Goal: Transaction & Acquisition: Subscribe to service/newsletter

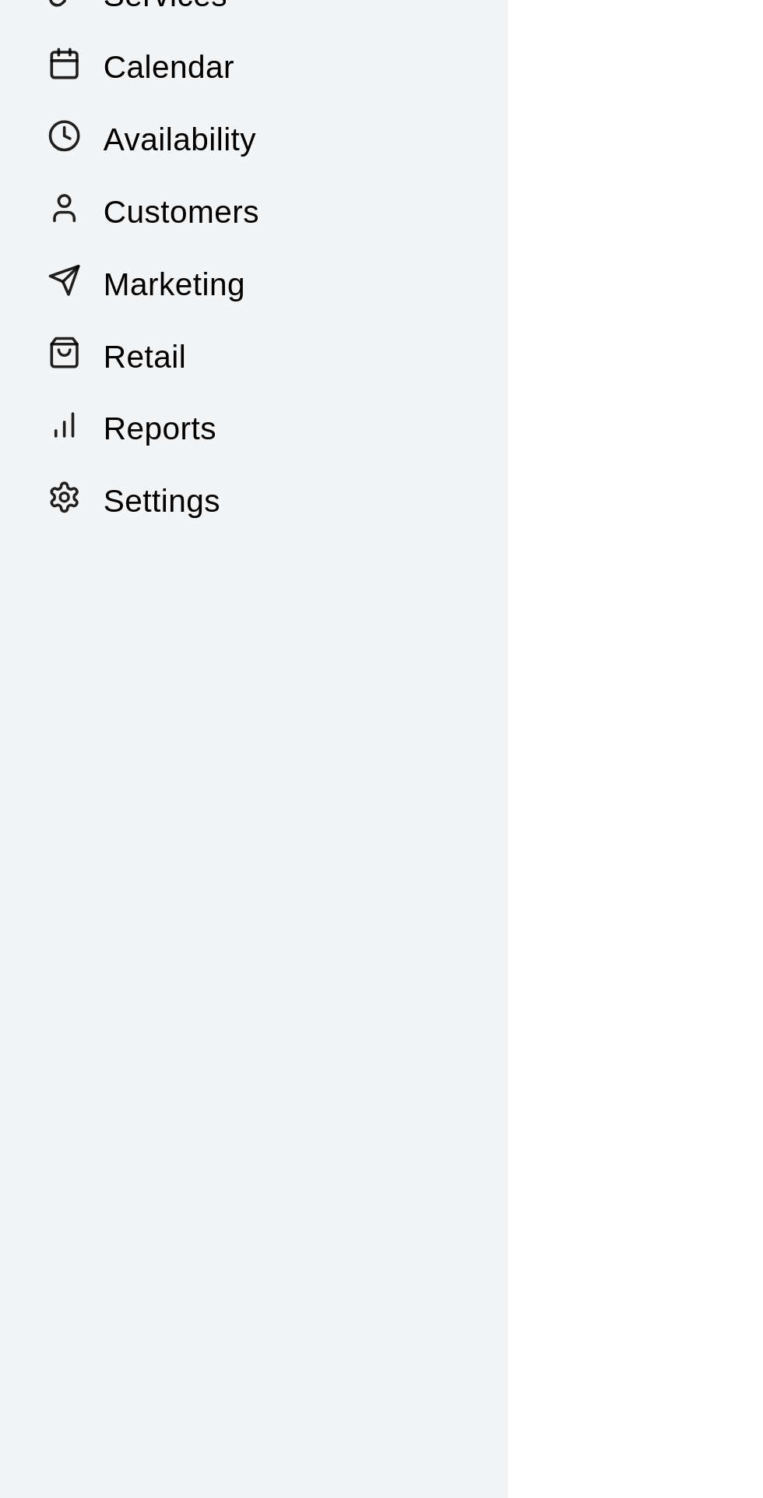
click at [74, 192] on p "Marketing" at bounding box center [60, 194] width 49 height 16
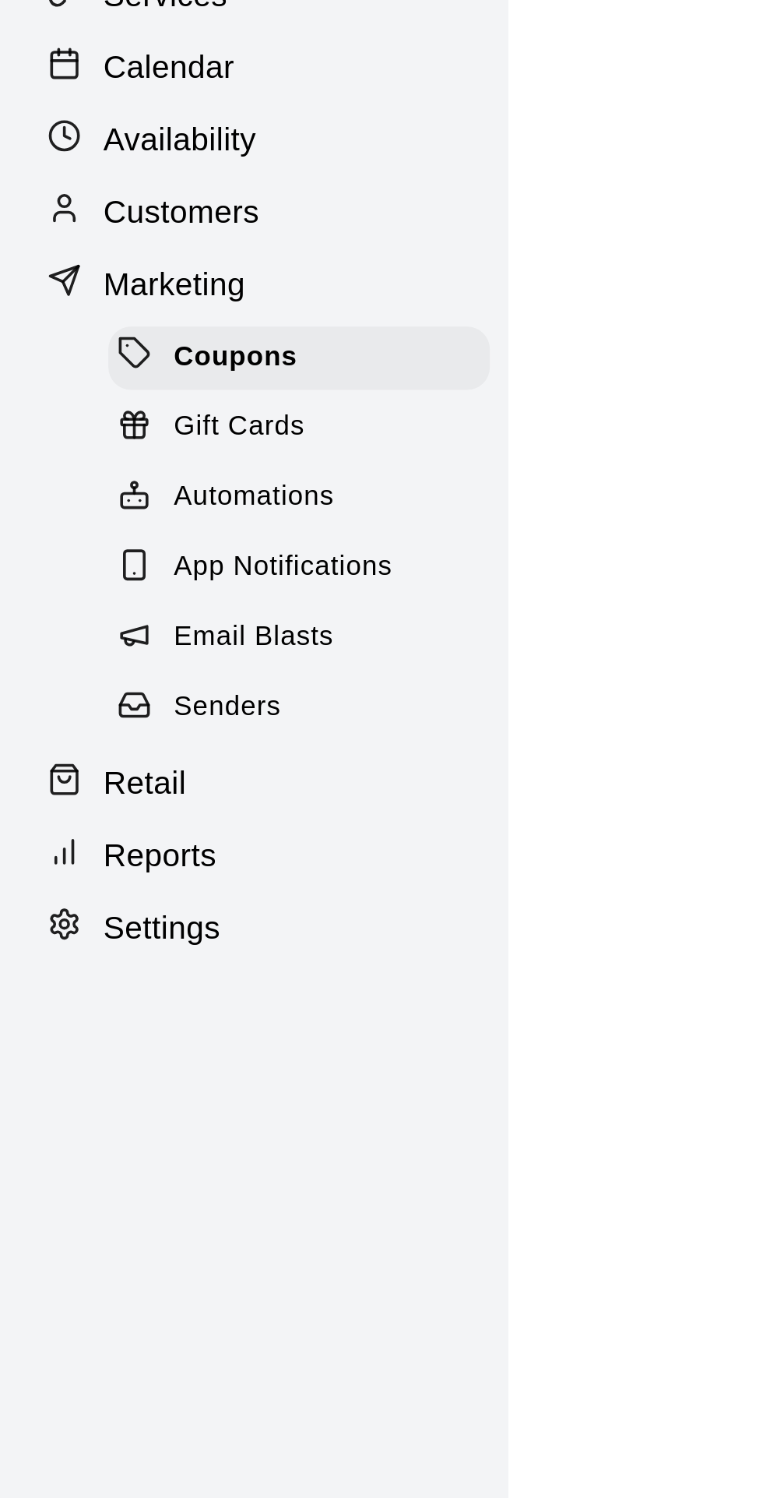
click at [104, 317] on span "Email Blasts" at bounding box center [87, 316] width 55 height 16
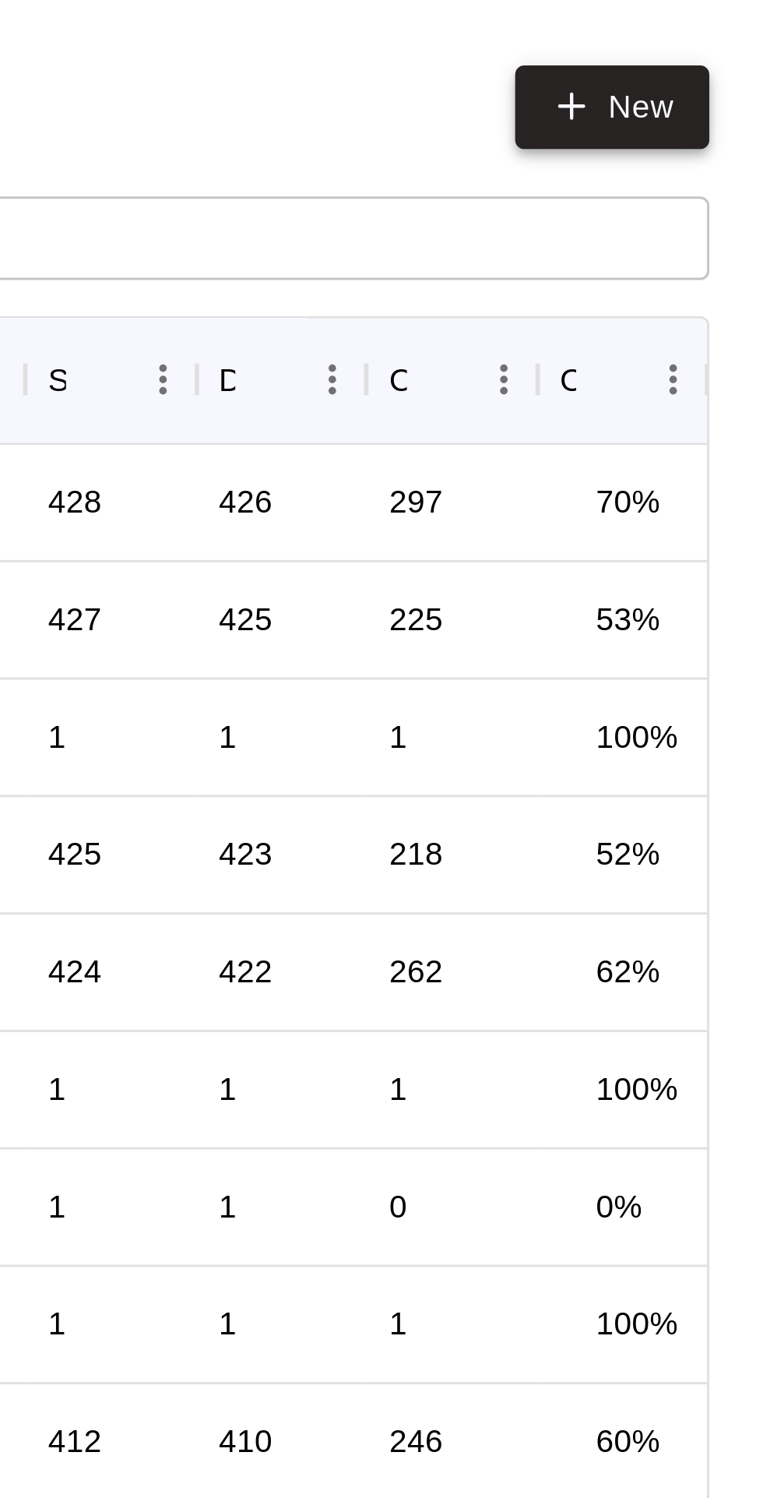
click at [721, 30] on link "New" at bounding box center [711, 37] width 67 height 29
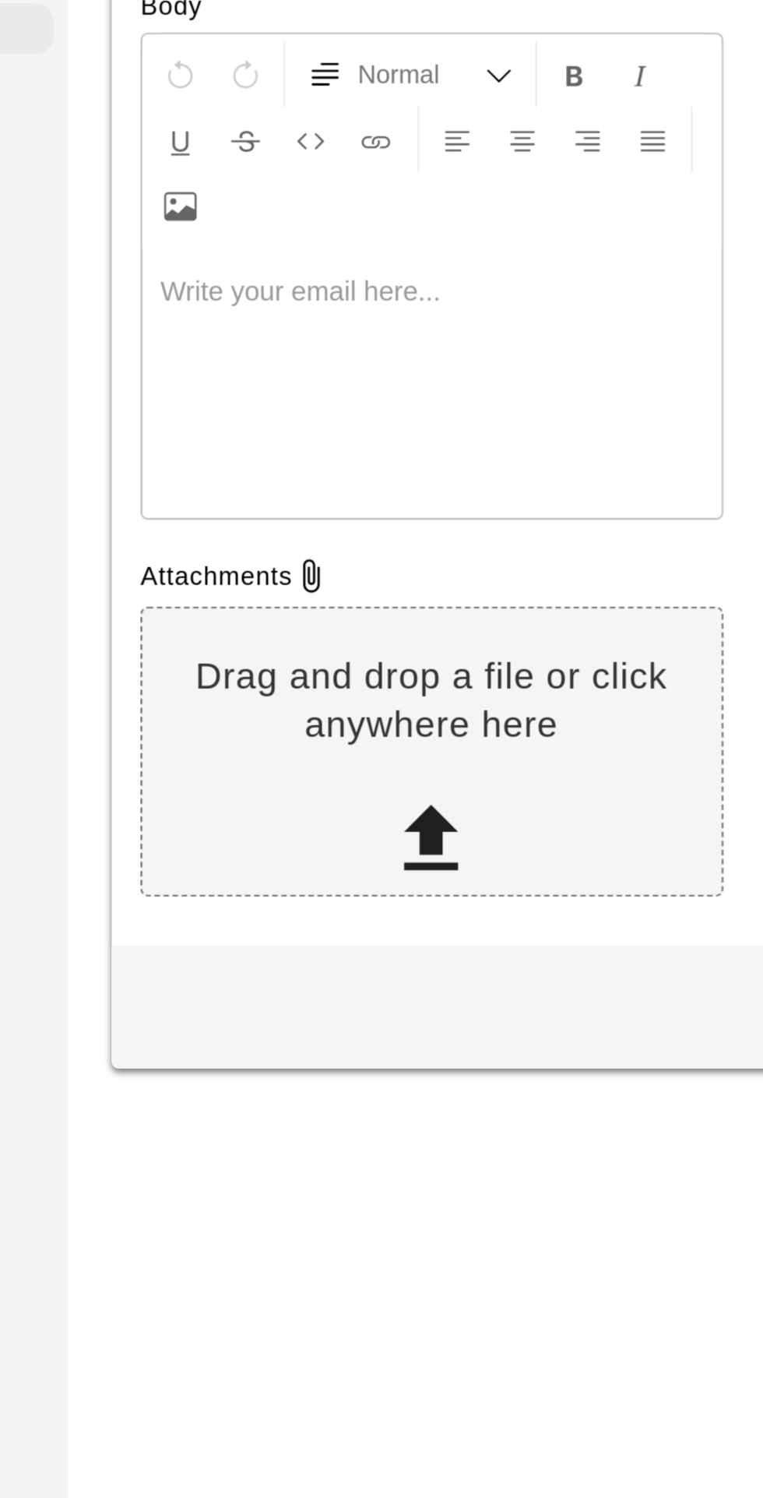
click at [308, 429] on p at bounding box center [332, 429] width 234 height 16
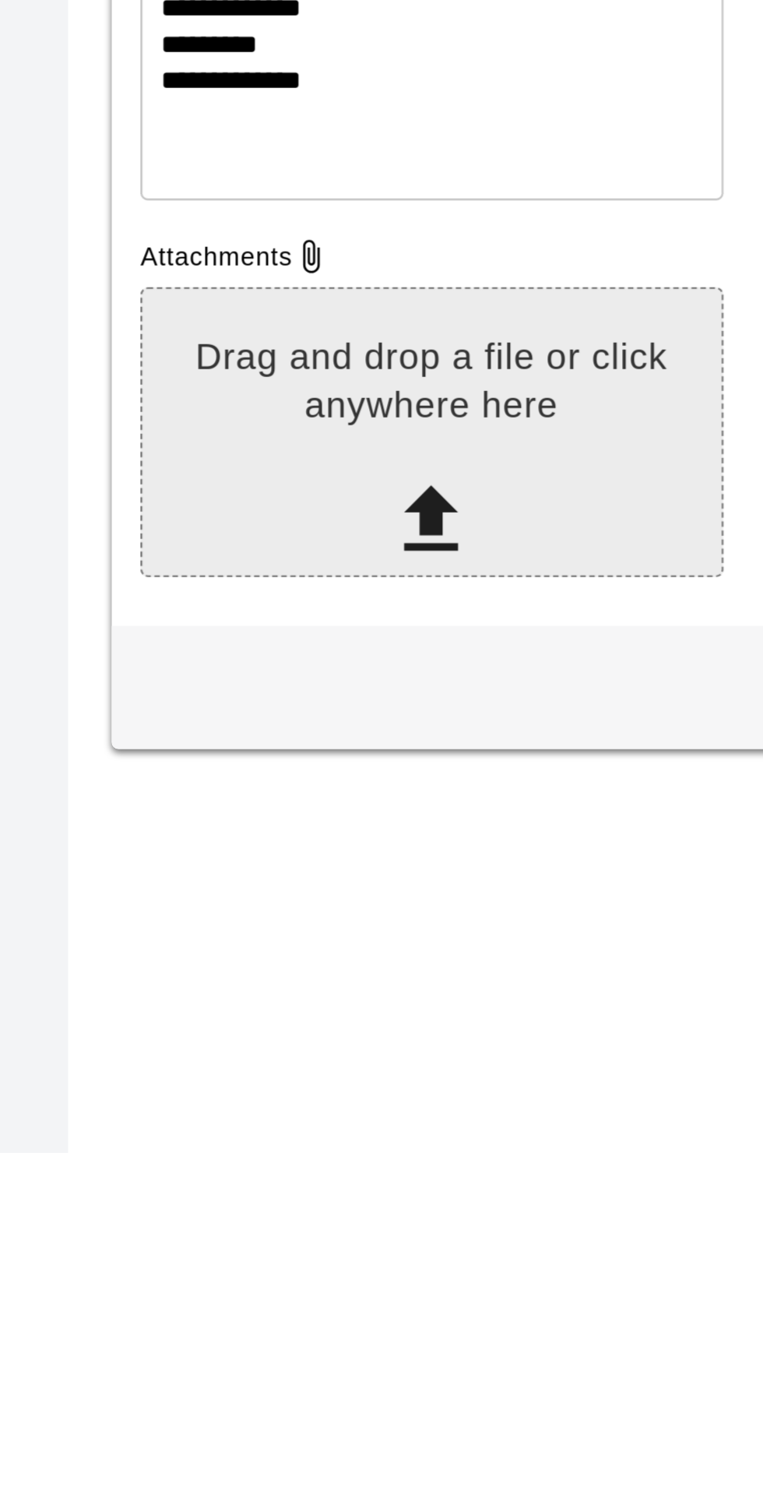
click at [337, 1215] on div "Drag and drop a file or click anywhere here" at bounding box center [331, 1198] width 249 height 106
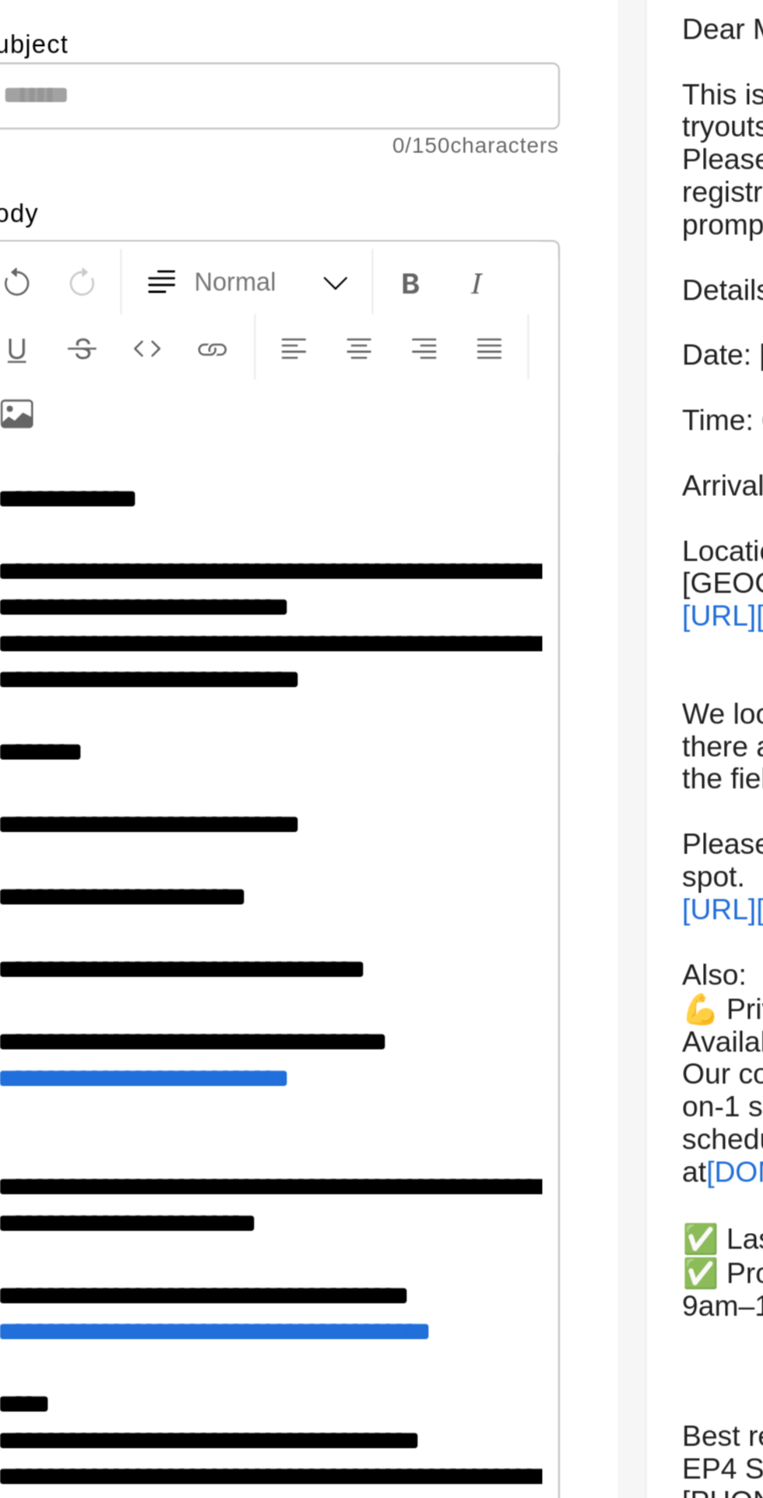
click at [302, 251] on input "text" at bounding box center [331, 255] width 251 height 29
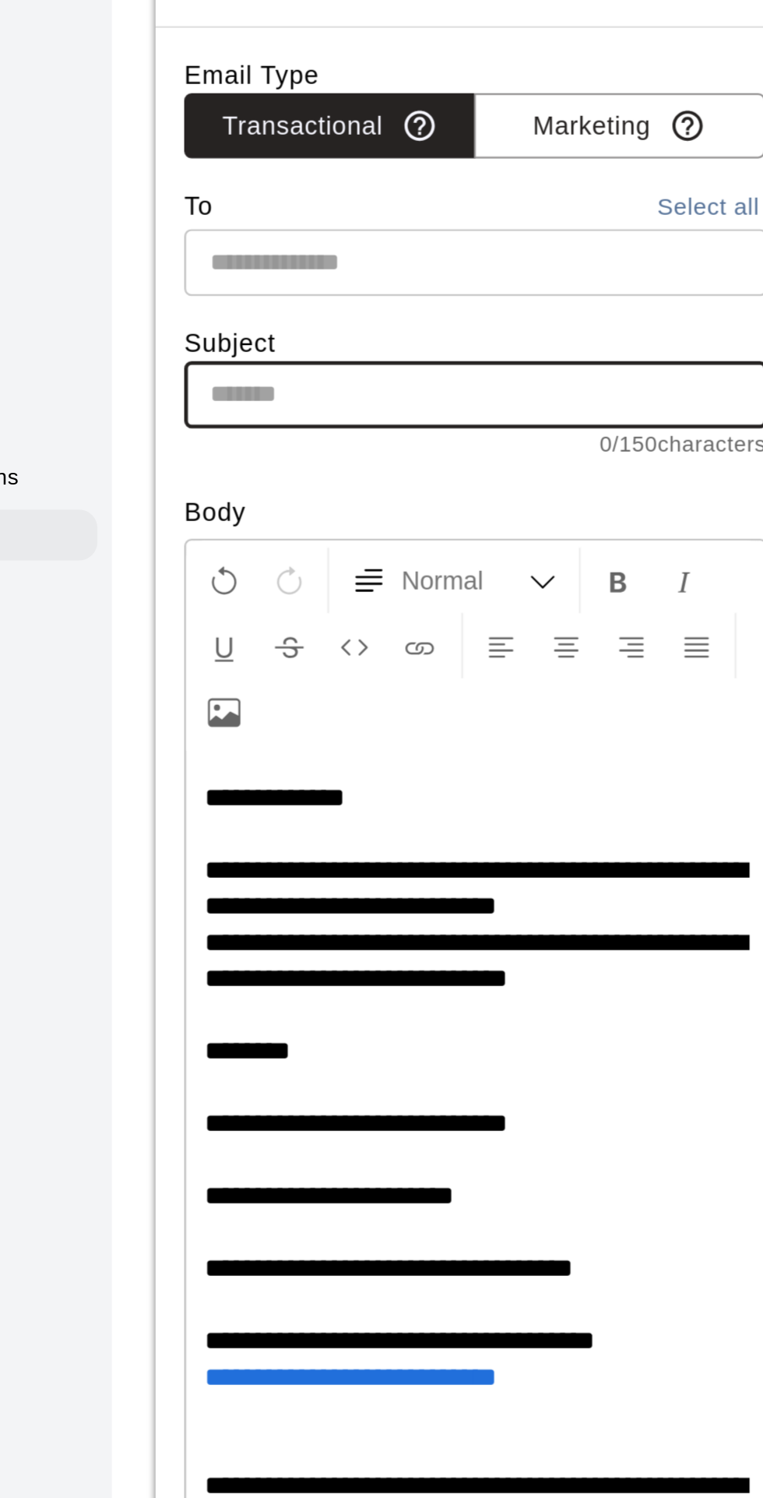
paste input "**********"
type input "**********"
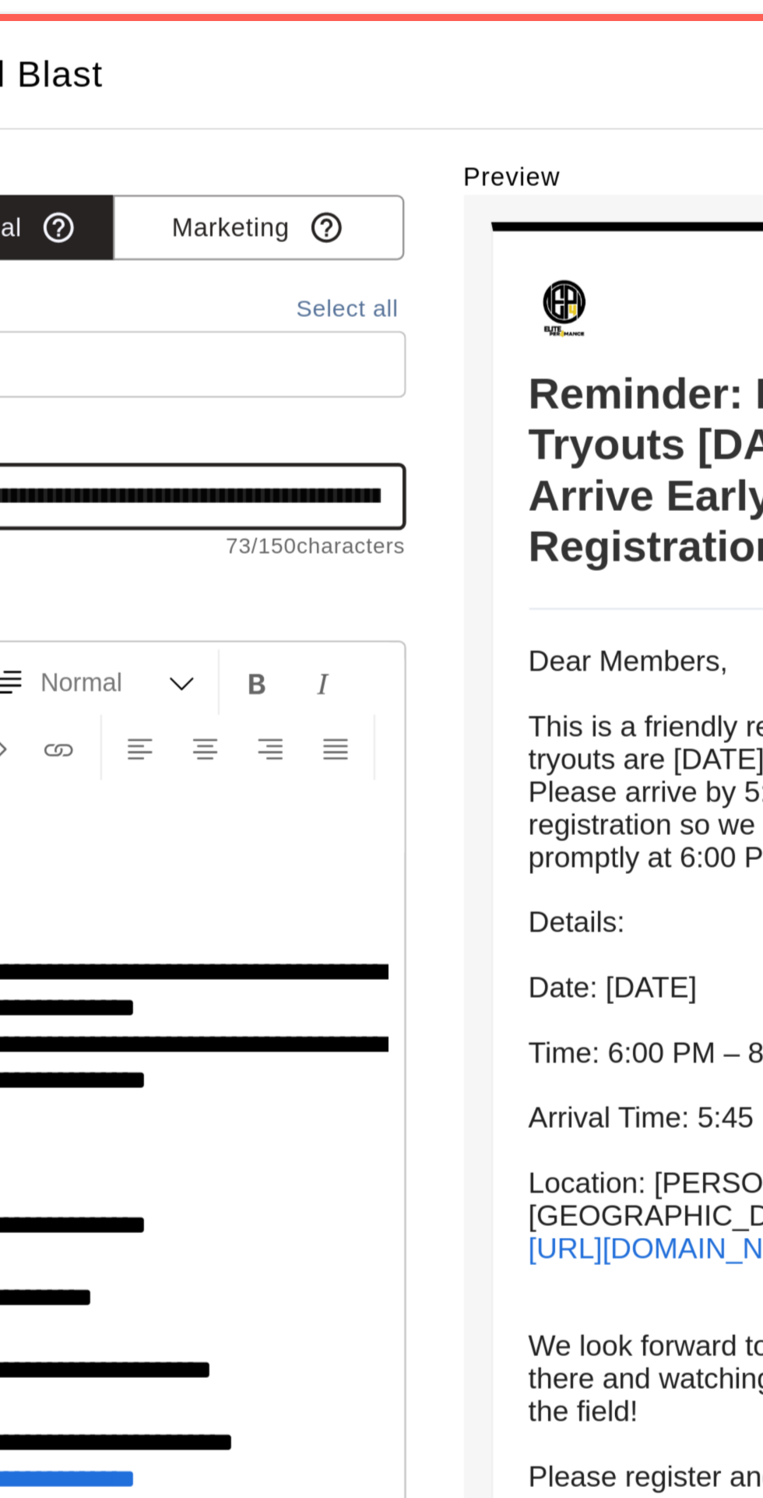
click at [432, 175] on button "Select all" at bounding box center [432, 176] width 50 height 18
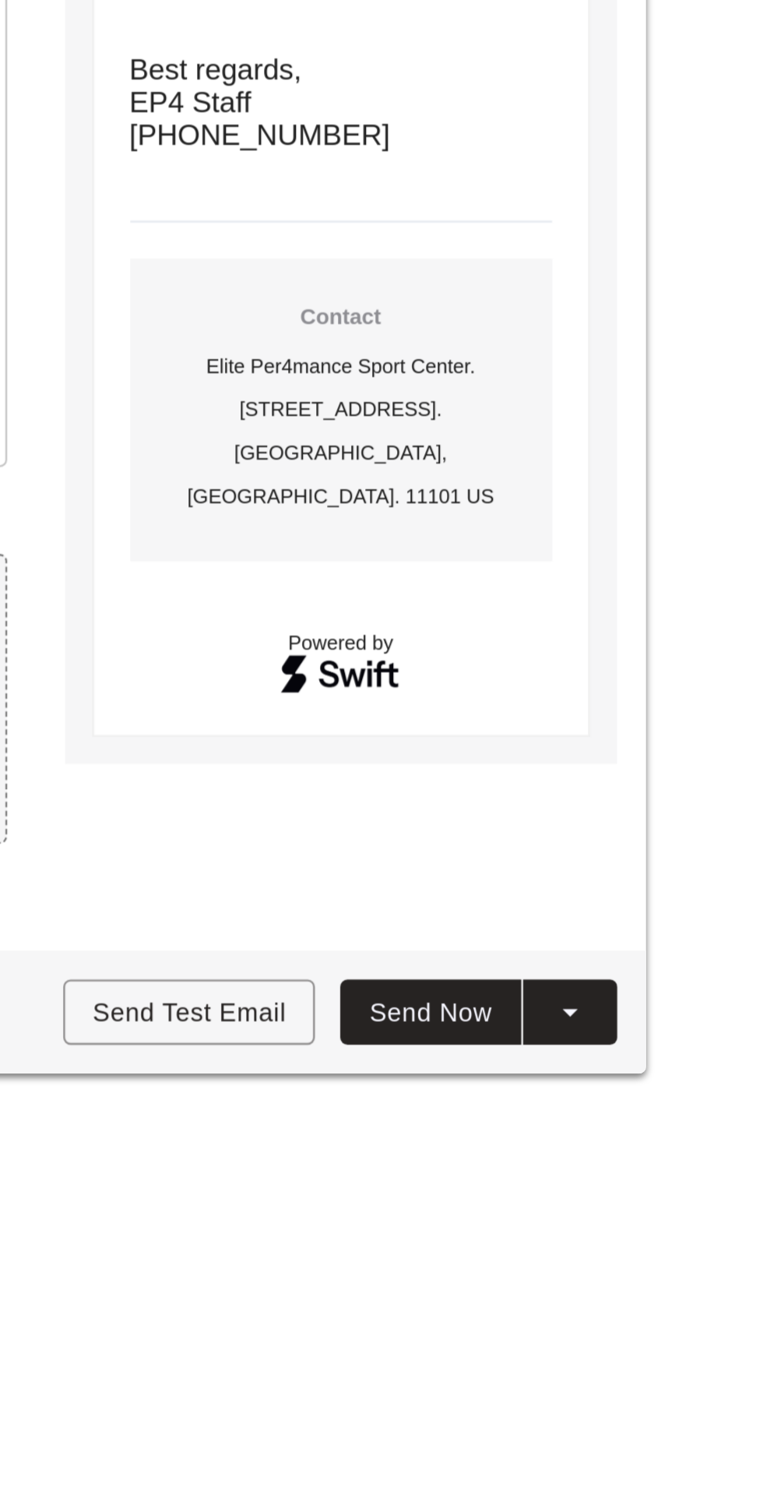
click at [682, 1366] on button "Send Now" at bounding box center [652, 1351] width 78 height 29
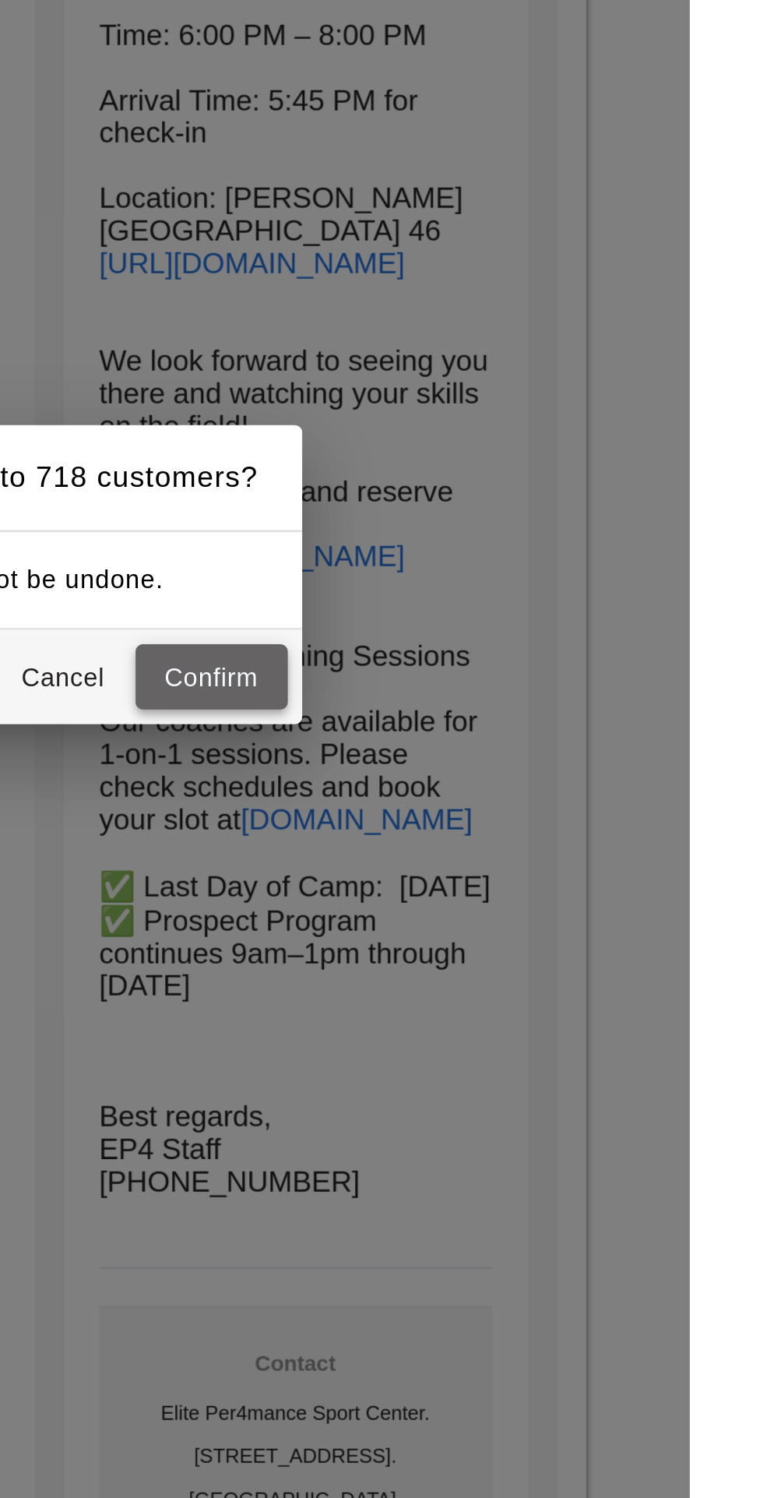
click at [589, 808] on button "Confirm" at bounding box center [557, 793] width 65 height 29
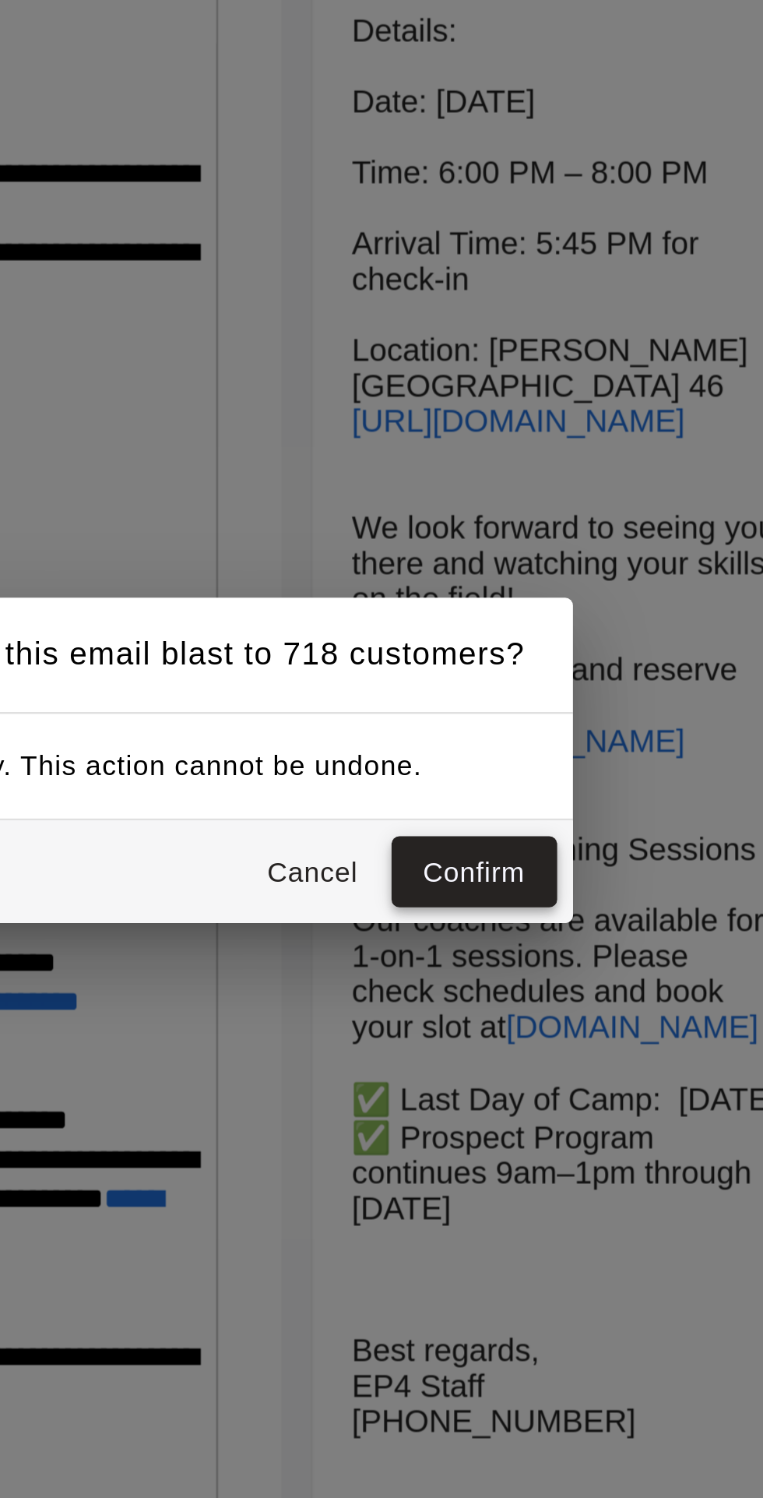
click at [580, 808] on button "Confirm" at bounding box center [557, 793] width 65 height 29
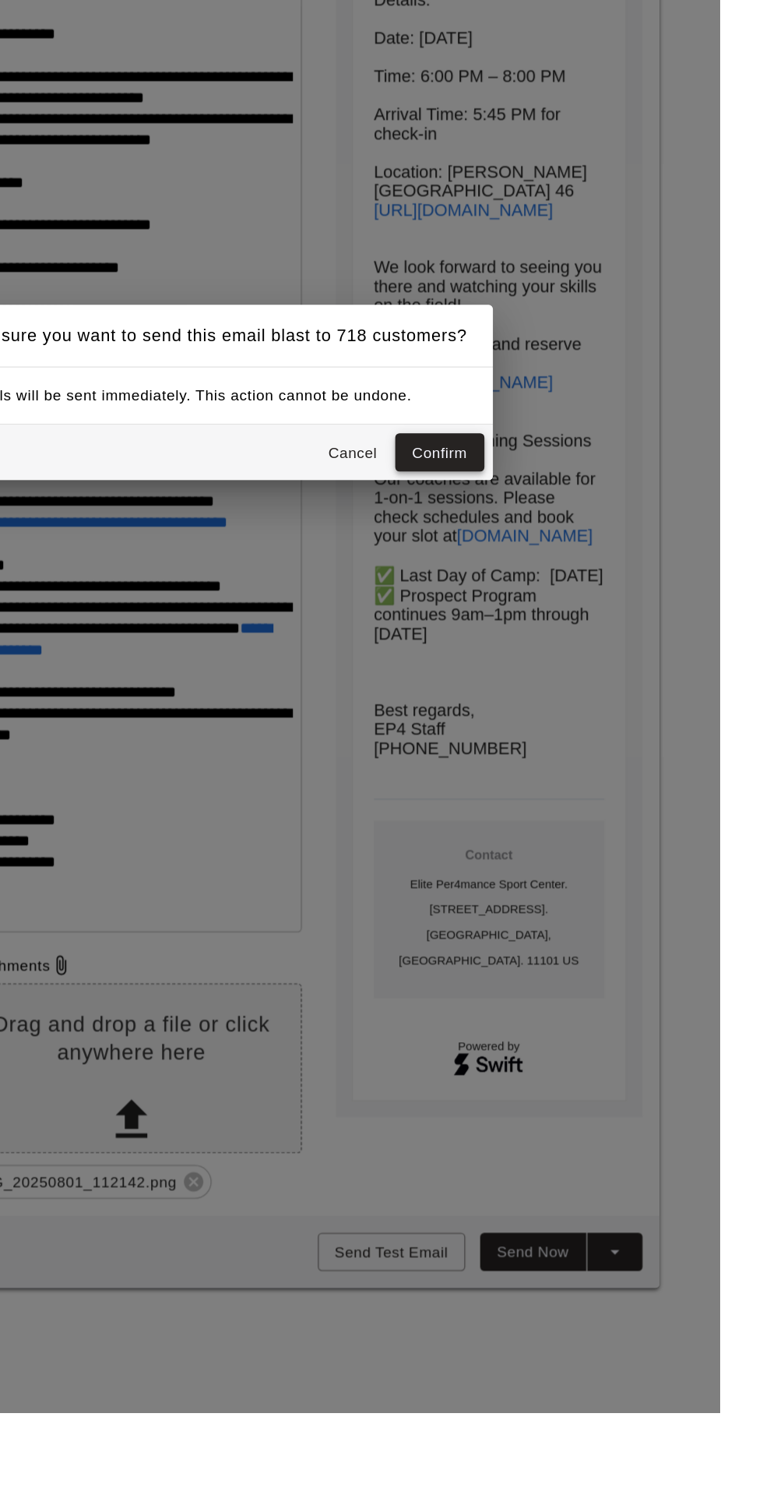
click at [562, 808] on button "Confirm" at bounding box center [557, 793] width 65 height 29
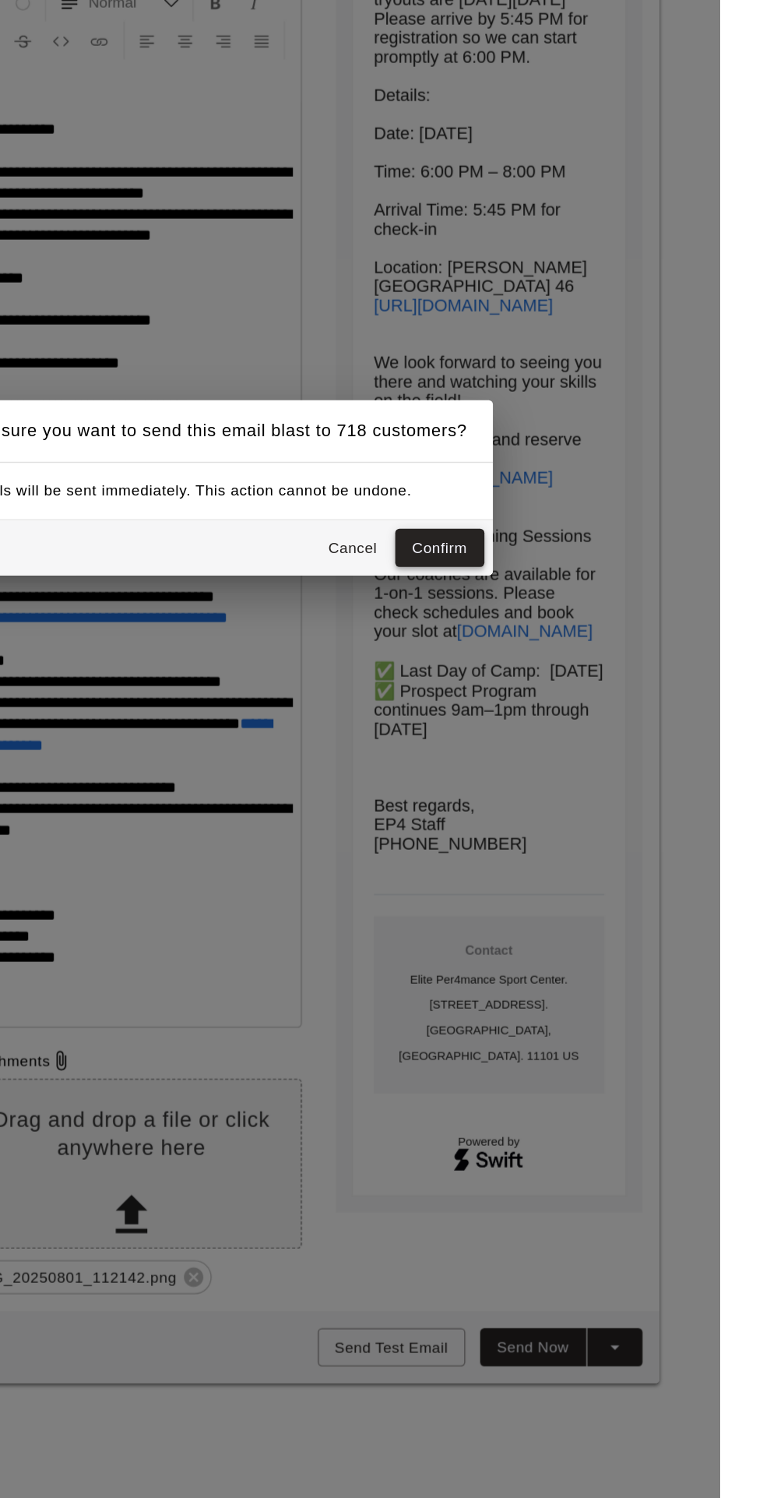
click at [563, 808] on button "Confirm" at bounding box center [557, 793] width 65 height 29
